Goal: Task Accomplishment & Management: Manage account settings

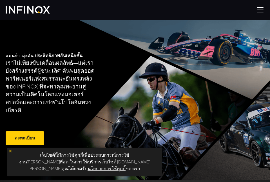
click at [260, 9] on img at bounding box center [260, 10] width 8 height 8
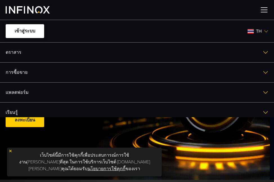
click at [27, 29] on link "เข้าสู่ระบบ" at bounding box center [25, 31] width 39 height 14
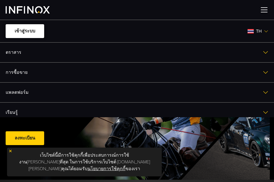
click at [29, 31] on link "เข้าสู่ระบบ" at bounding box center [25, 31] width 39 height 14
